Goal: Transaction & Acquisition: Purchase product/service

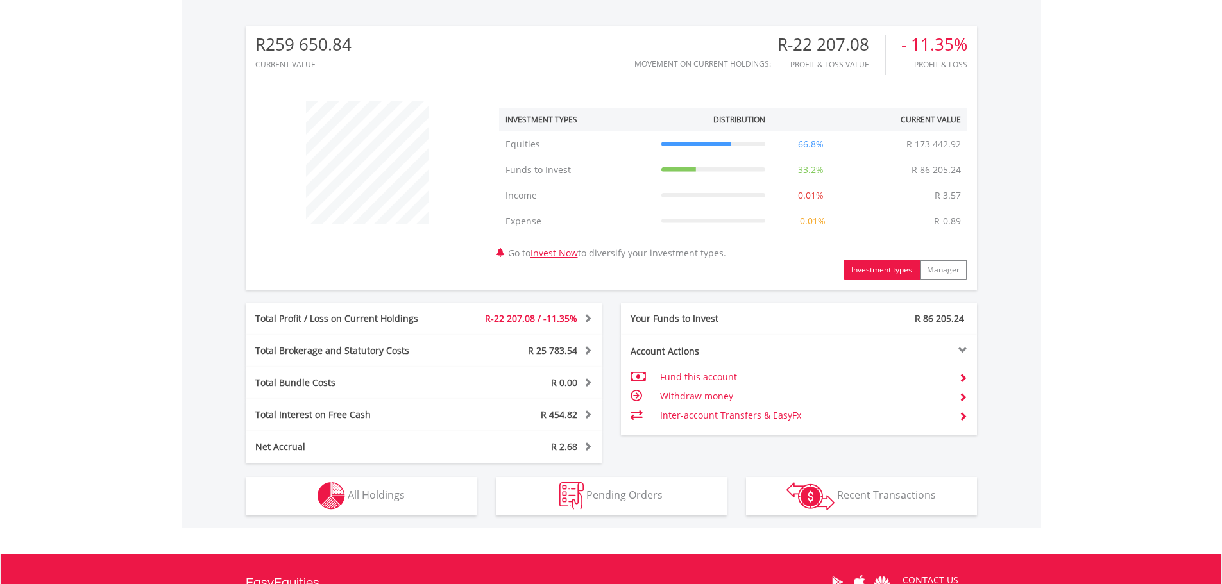
scroll to position [552, 0]
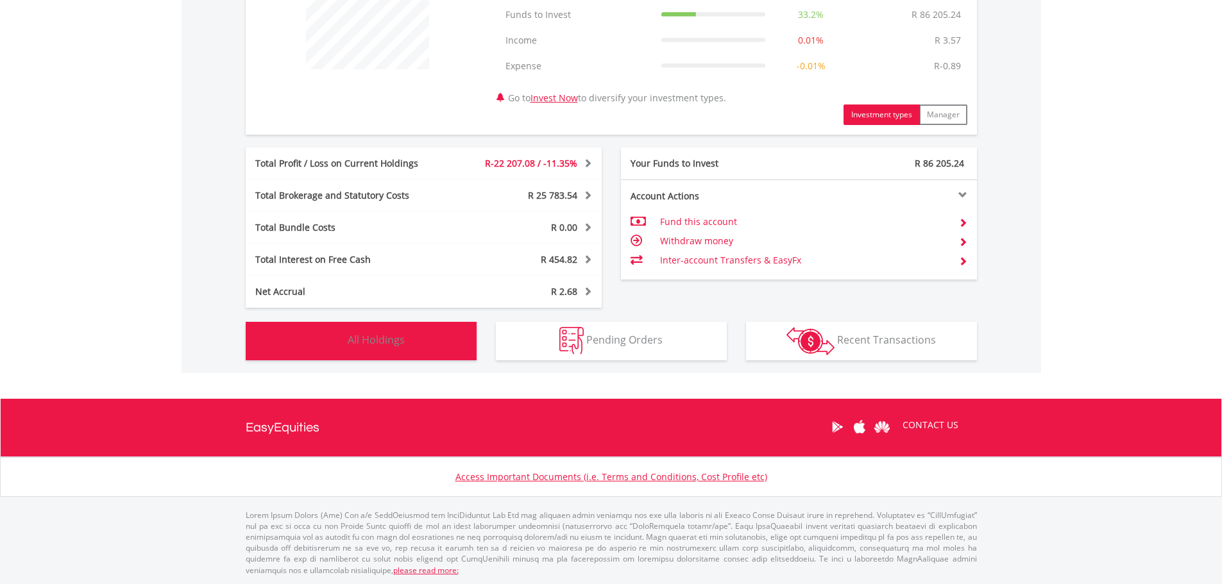
click at [331, 348] on img "button" at bounding box center [332, 341] width 28 height 28
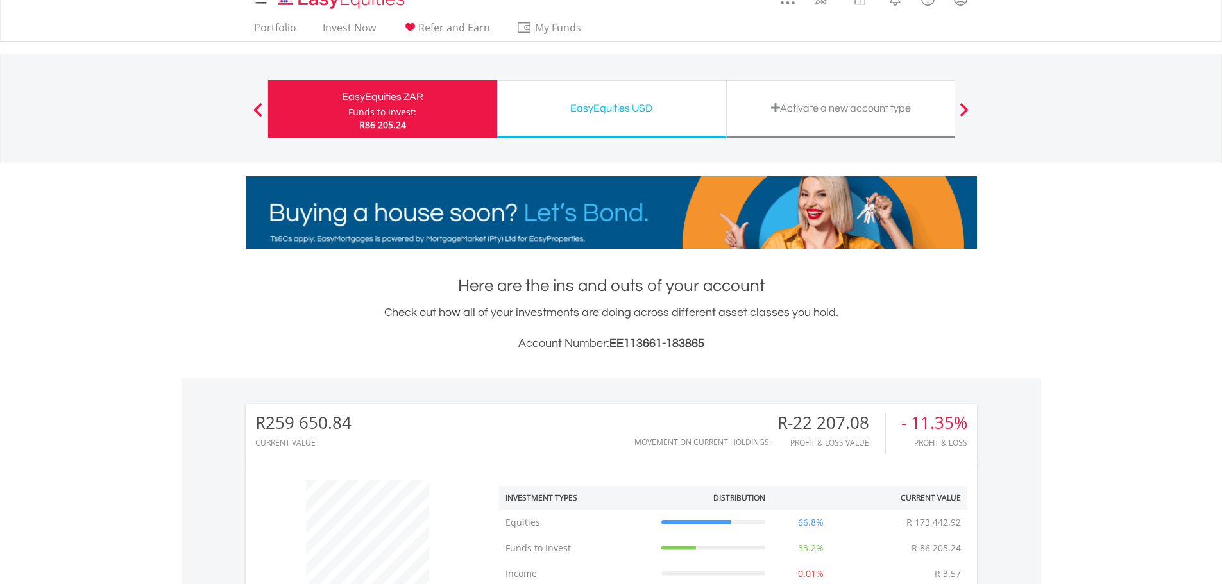
scroll to position [0, 0]
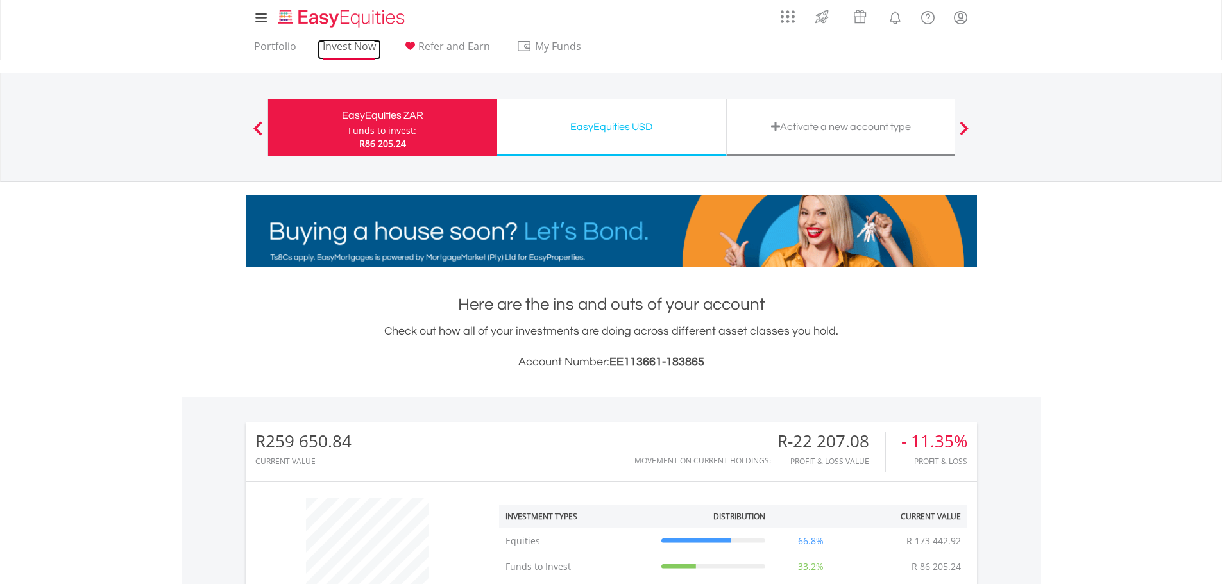
click at [347, 48] on link "Invest Now" at bounding box center [350, 50] width 64 height 20
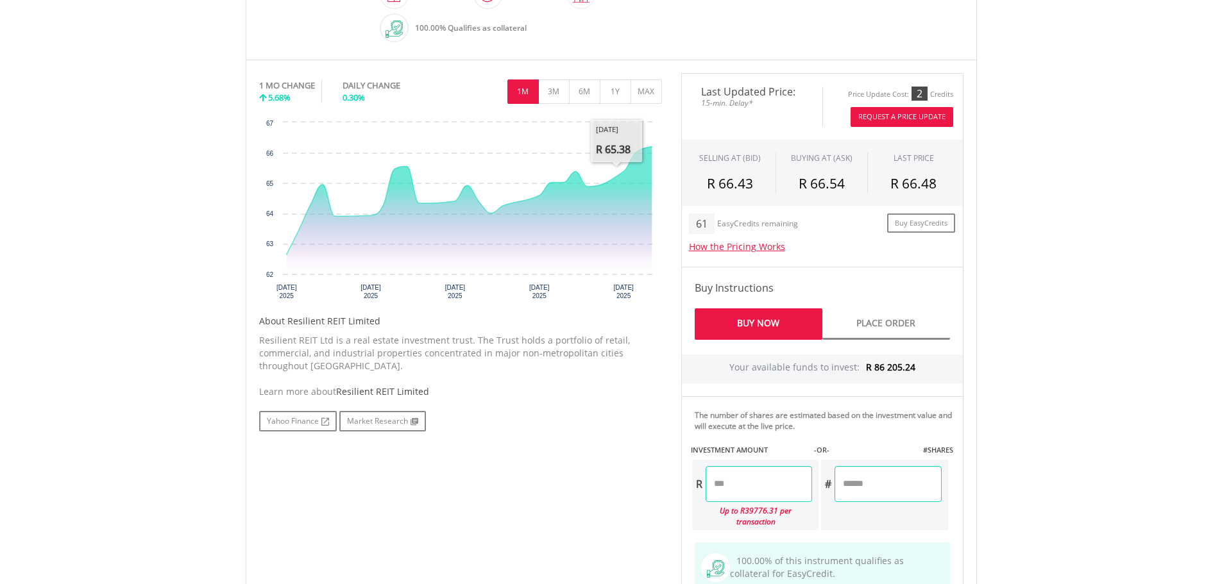
scroll to position [513, 0]
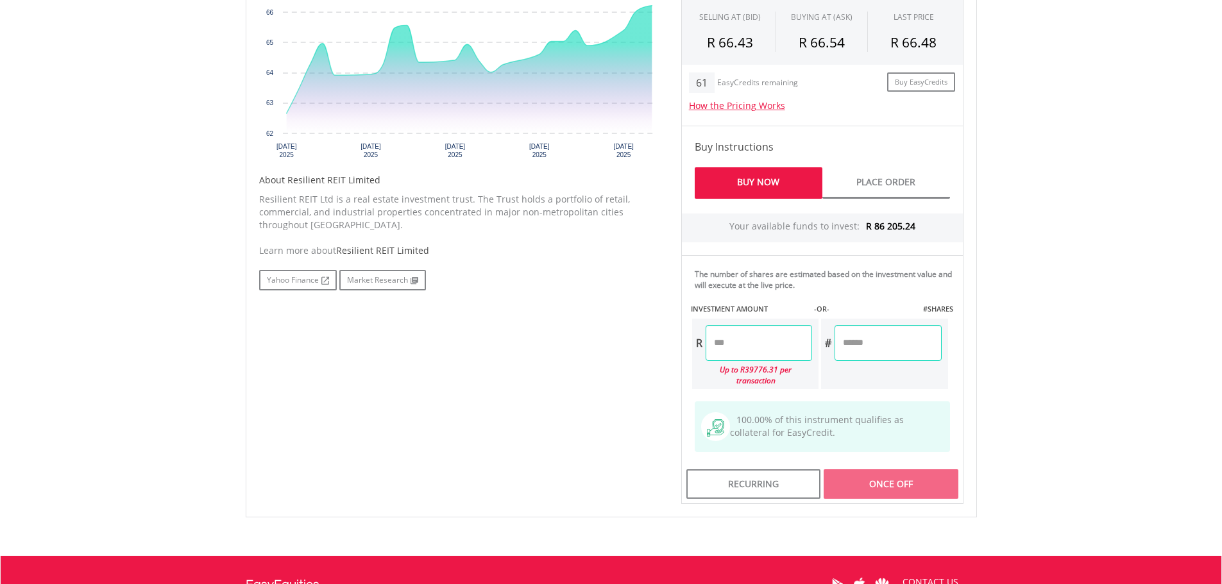
click at [732, 351] on input "number" at bounding box center [759, 343] width 106 height 36
click at [645, 348] on div "No chart available. 1 MO CHANGE 5.68% DAILY CHANGE 0.30% 1M 3M 6M 1Y MAX Chart …" at bounding box center [612, 218] width 724 height 572
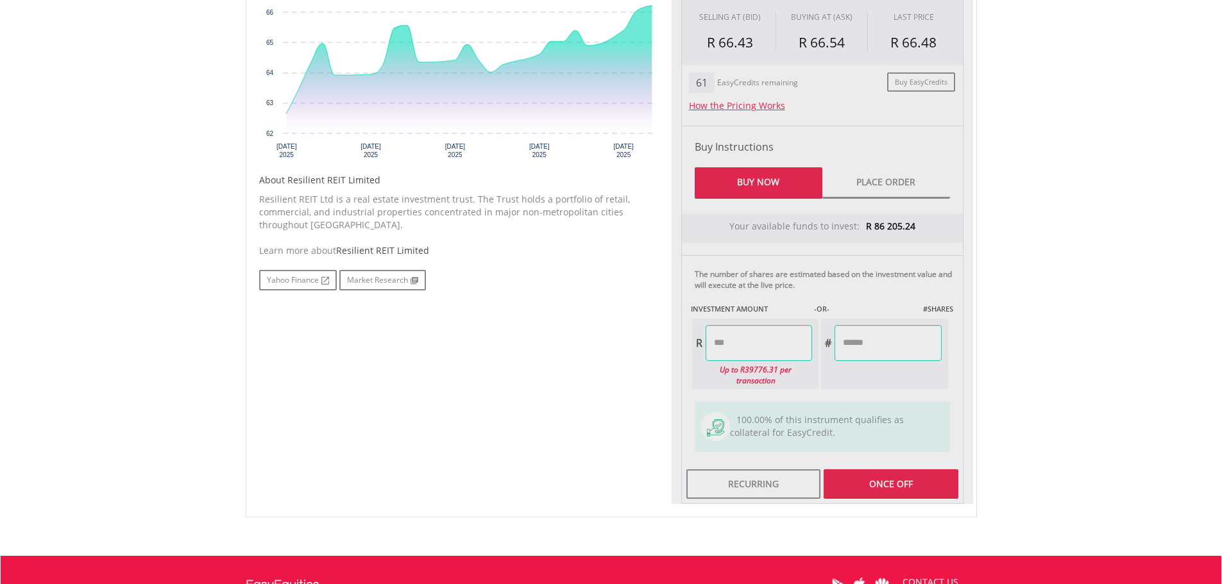
type input "********"
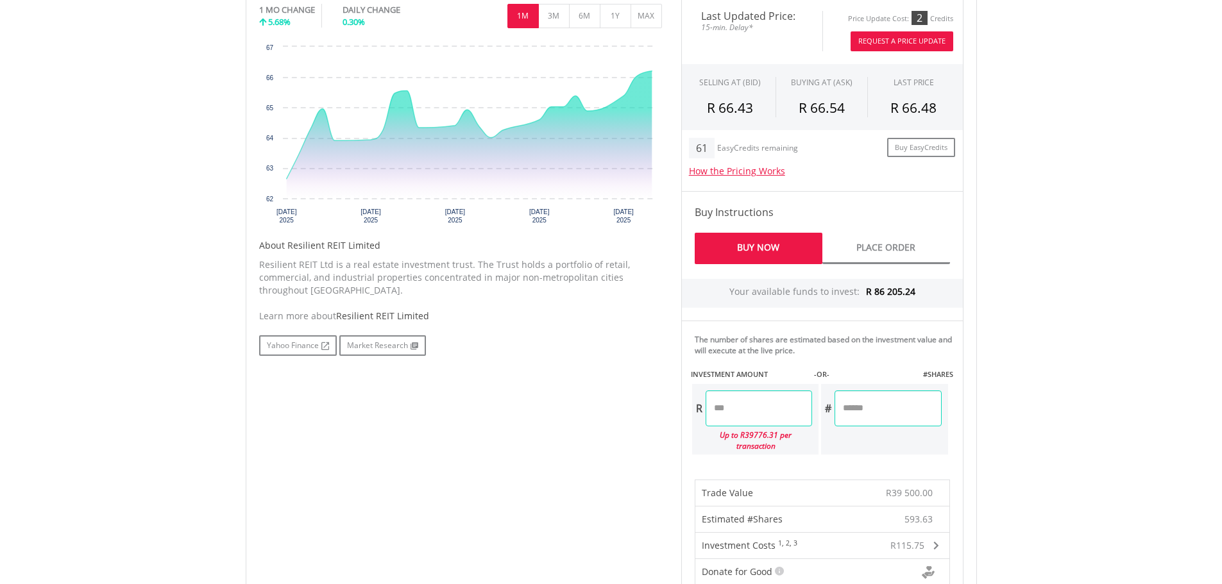
scroll to position [257, 0]
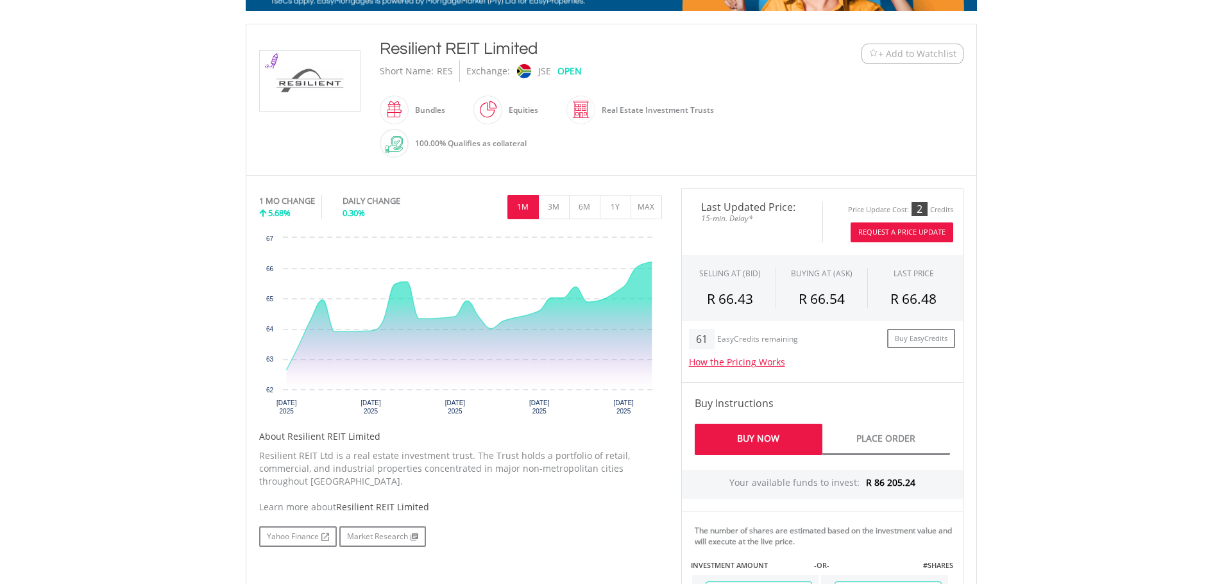
click at [911, 232] on button "Request A Price Update" at bounding box center [902, 233] width 103 height 20
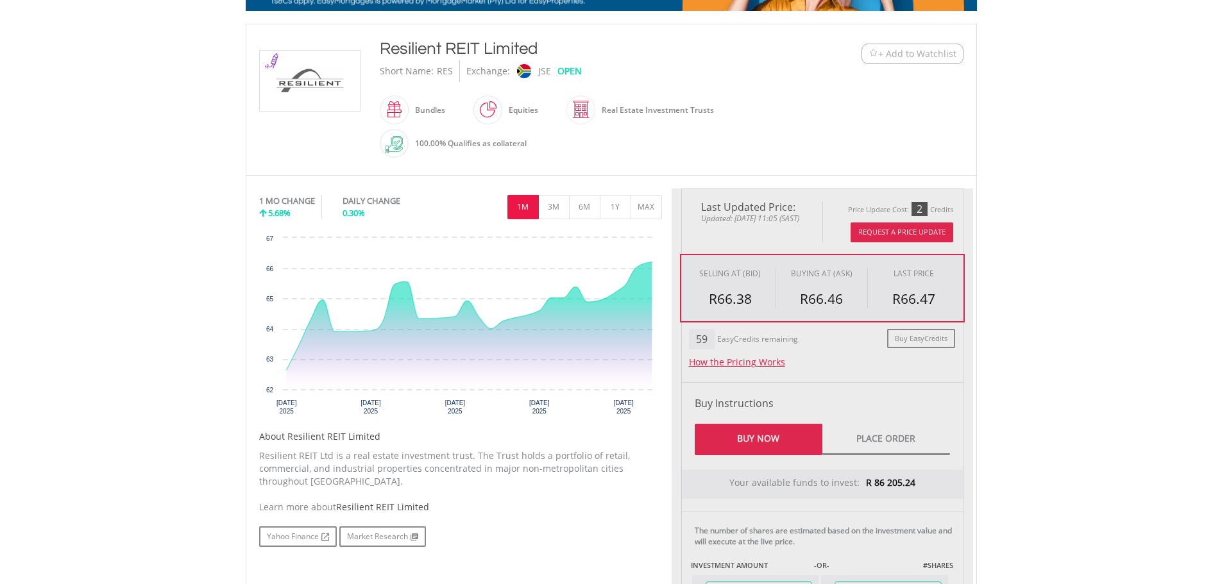
type input "********"
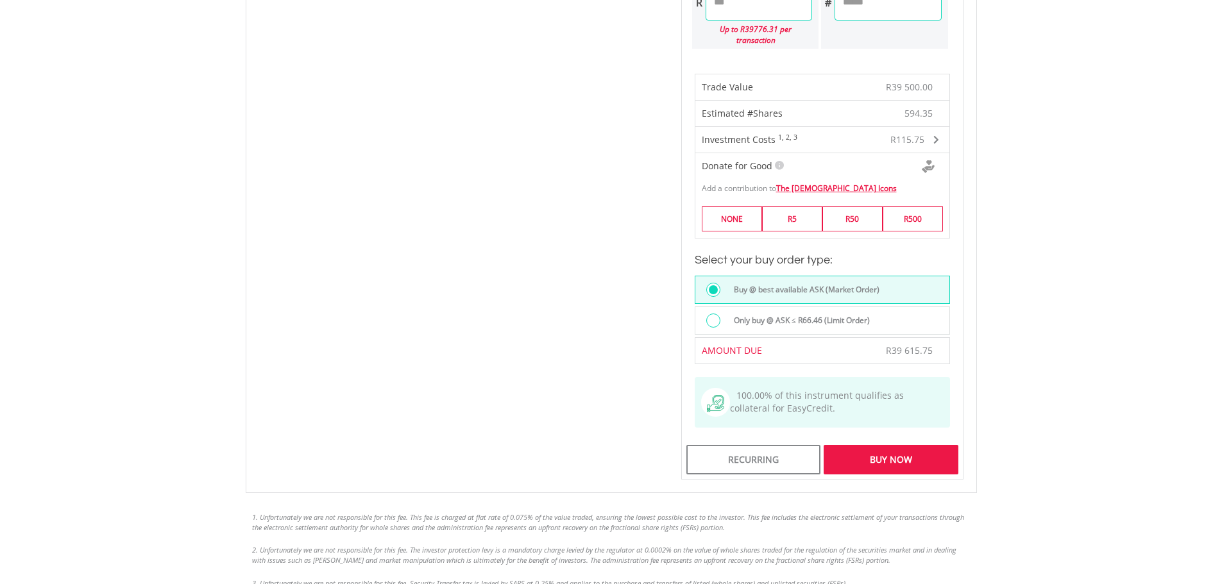
scroll to position [834, 0]
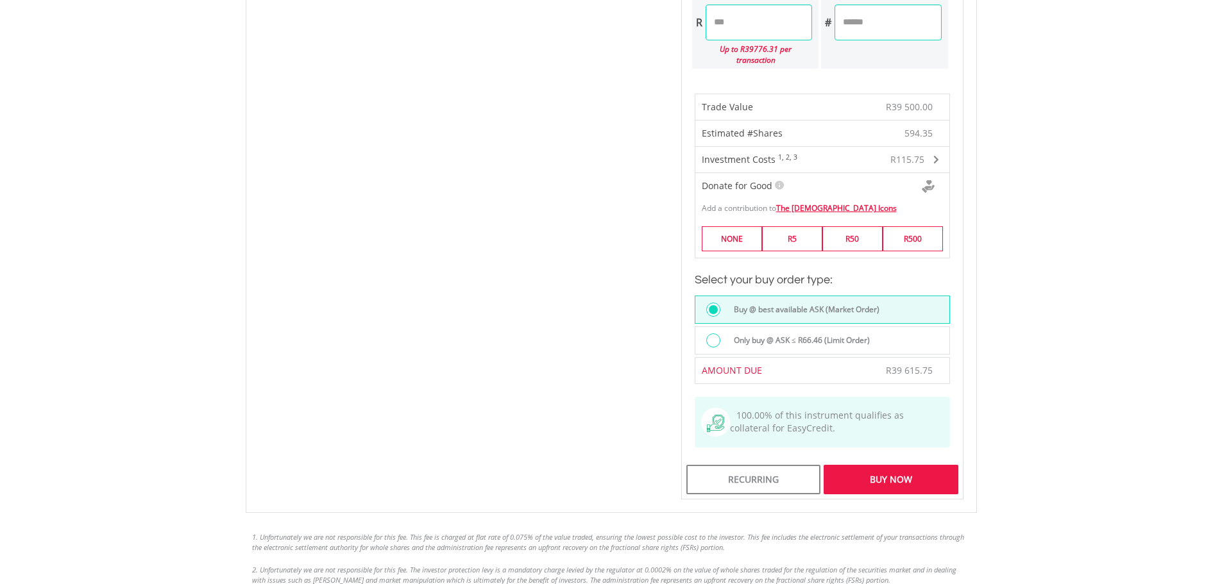
click at [764, 334] on label "Only buy @ ASK ≤ R66.46 (Limit Order)" at bounding box center [798, 341] width 144 height 14
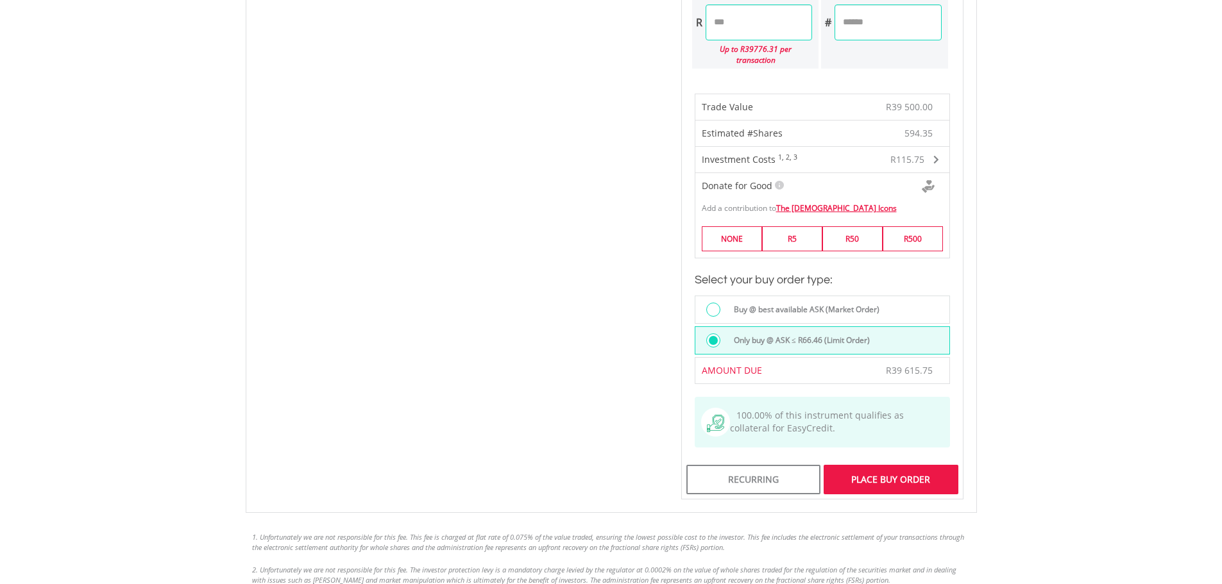
click at [877, 468] on div "Place Buy Order" at bounding box center [891, 480] width 134 height 30
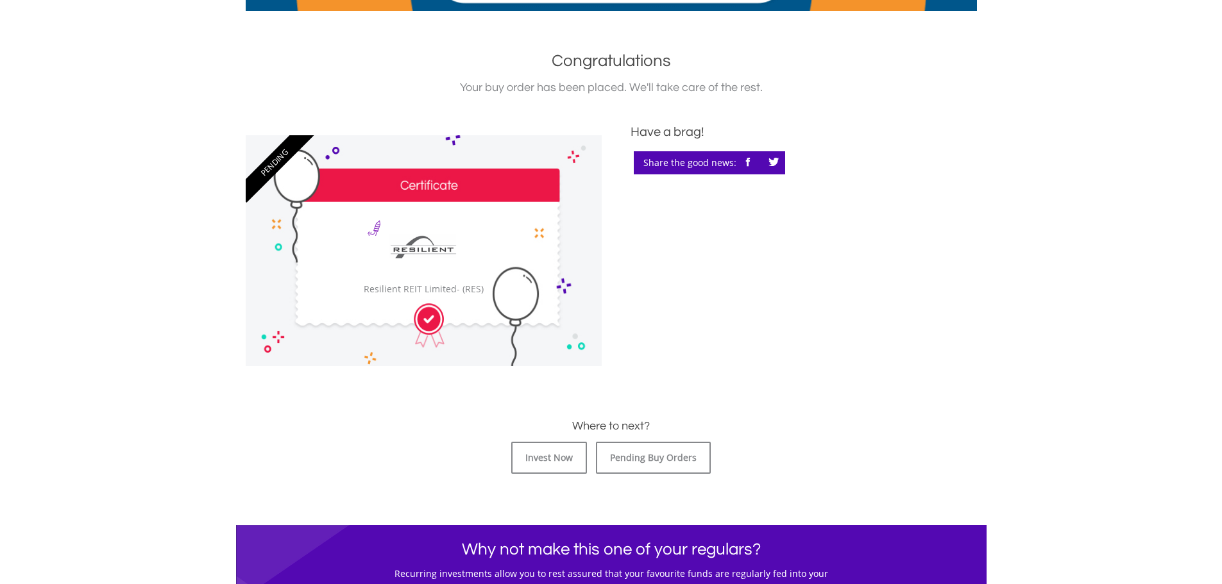
scroll to position [385, 0]
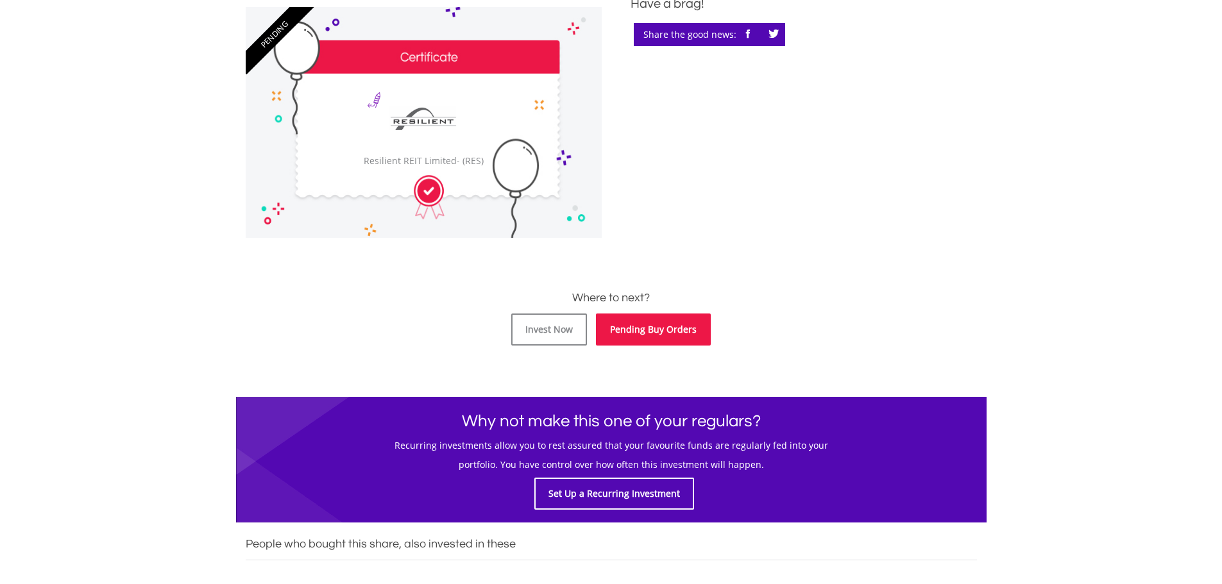
click at [632, 336] on link "Pending Buy Orders" at bounding box center [653, 330] width 115 height 32
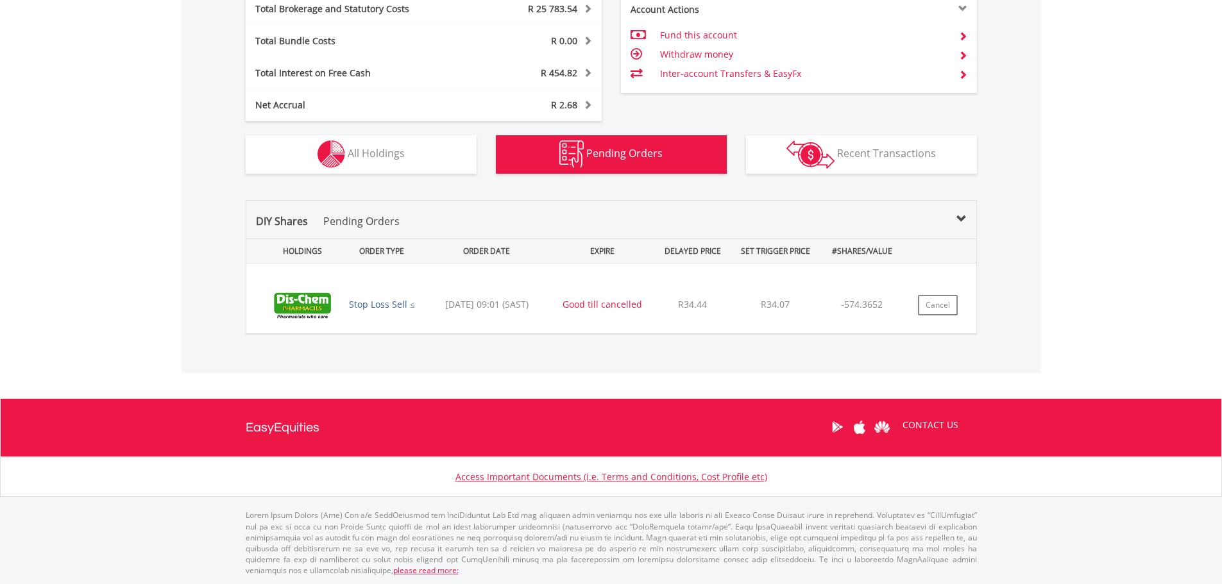
scroll to position [123, 244]
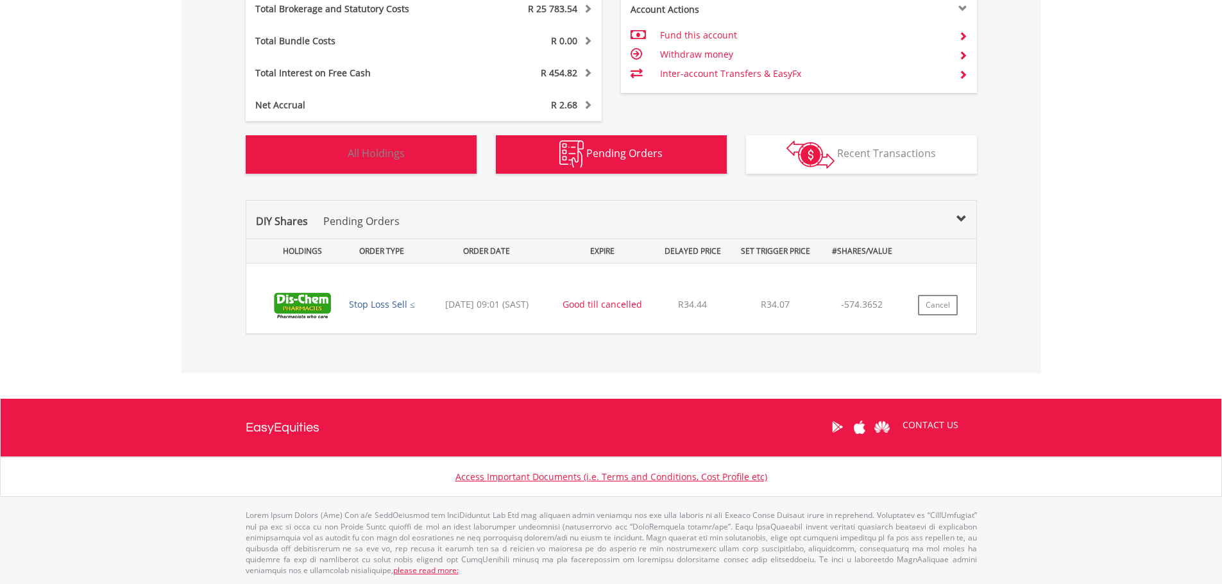
click at [382, 149] on span "All Holdings" at bounding box center [376, 153] width 57 height 14
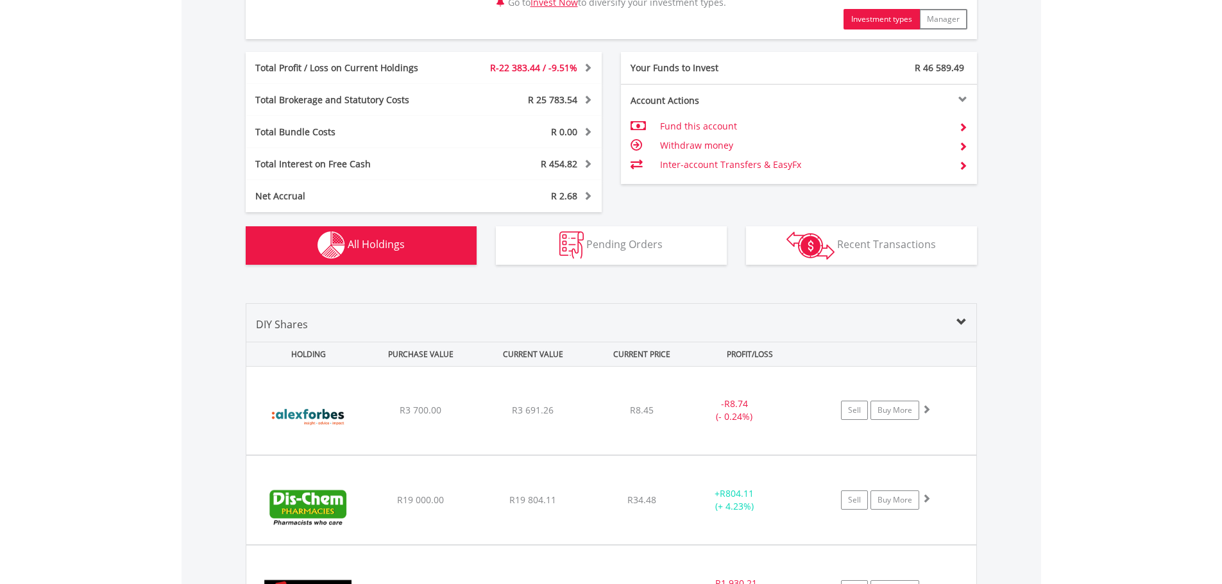
scroll to position [656, 0]
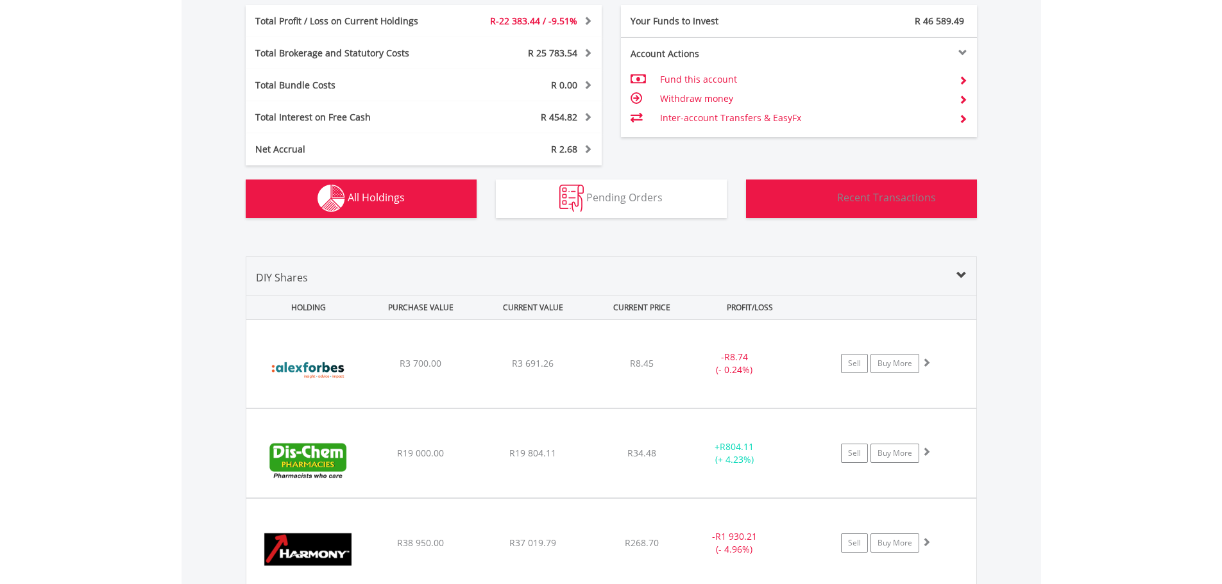
click at [809, 198] on img "button" at bounding box center [810, 199] width 48 height 28
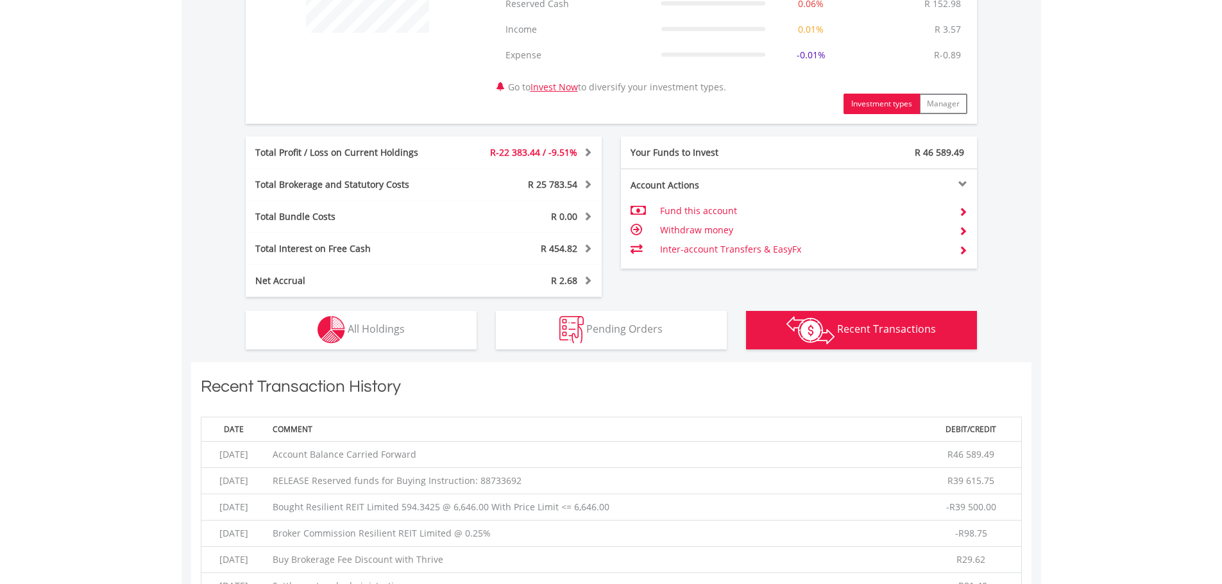
scroll to position [566, 0]
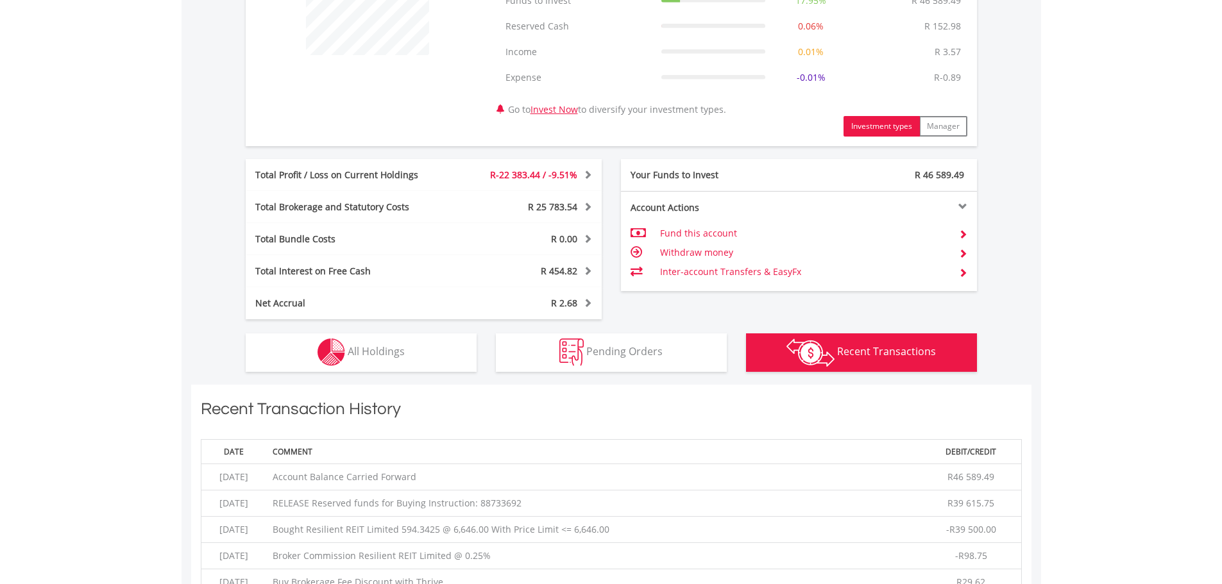
click at [592, 209] on div "R 25 783.54" at bounding box center [527, 207] width 148 height 13
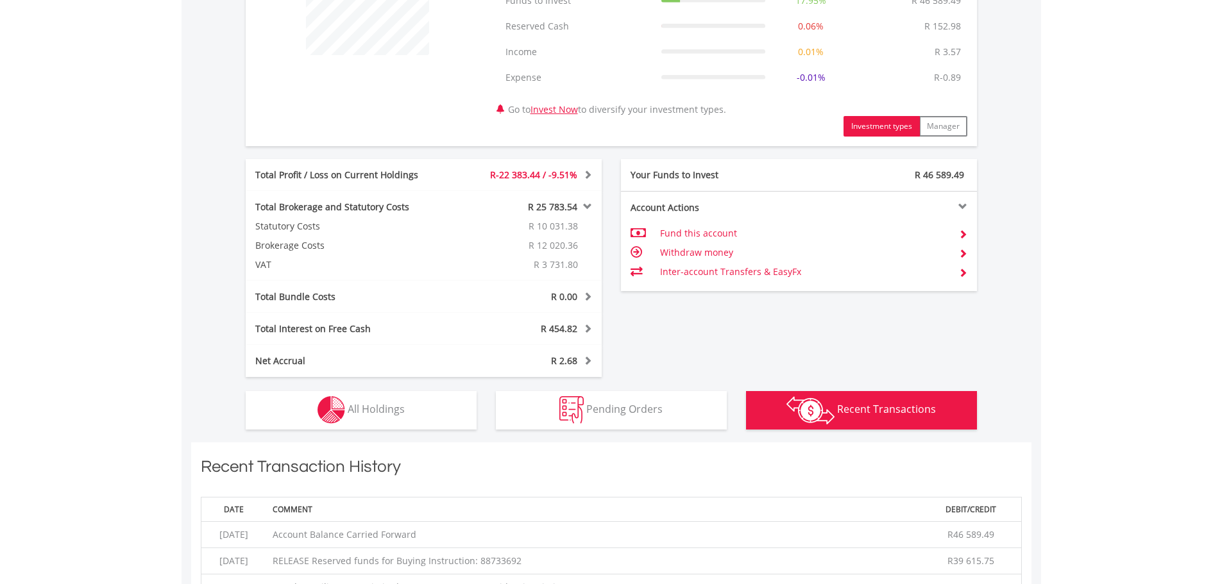
click at [590, 208] on span at bounding box center [586, 206] width 12 height 9
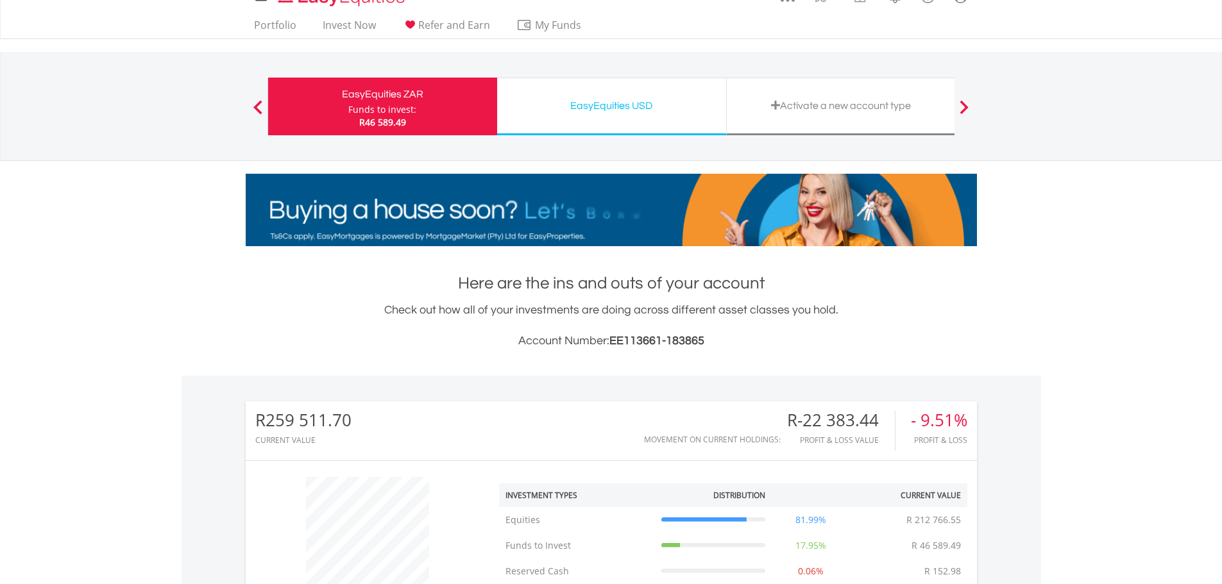
scroll to position [0, 0]
